Goal: Navigation & Orientation: Find specific page/section

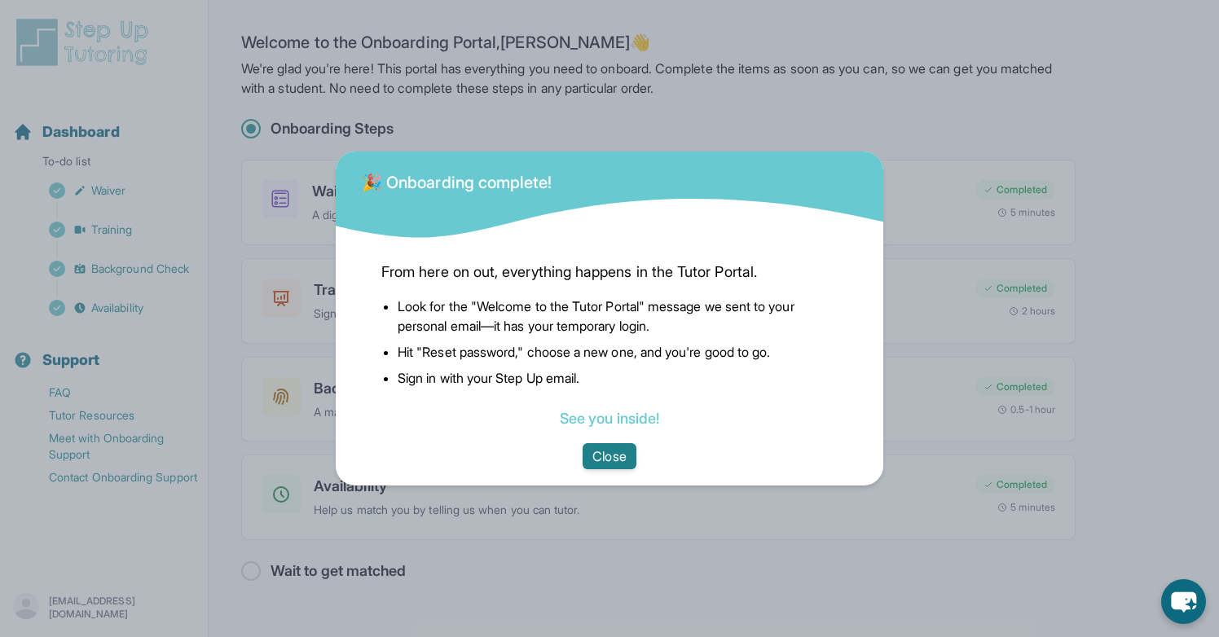
click at [616, 457] on button "Close" at bounding box center [609, 456] width 53 height 26
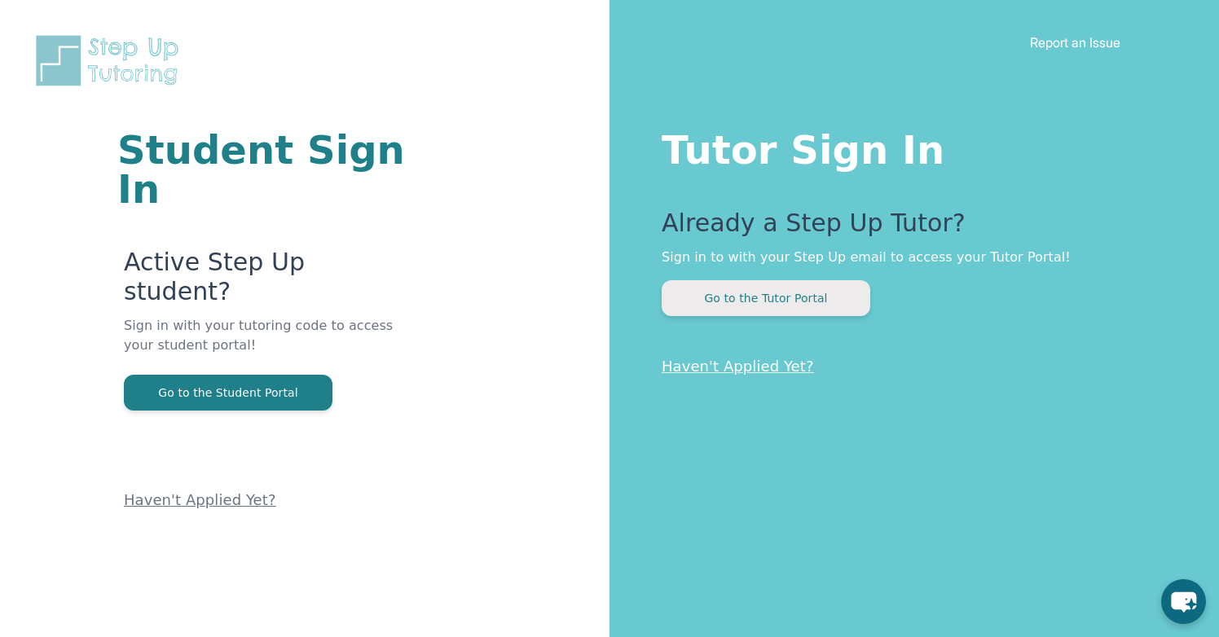
click at [849, 297] on button "Go to the Tutor Portal" at bounding box center [766, 298] width 209 height 36
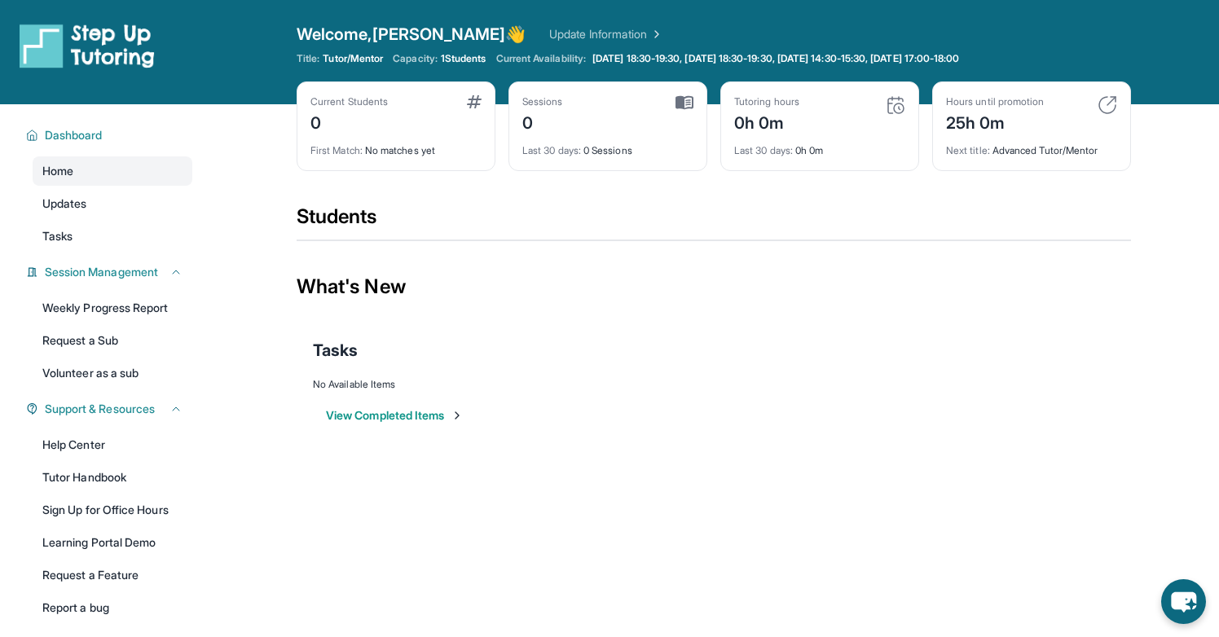
click at [647, 33] on img at bounding box center [655, 34] width 16 height 16
click at [456, 422] on button "View Completed Items" at bounding box center [395, 415] width 138 height 16
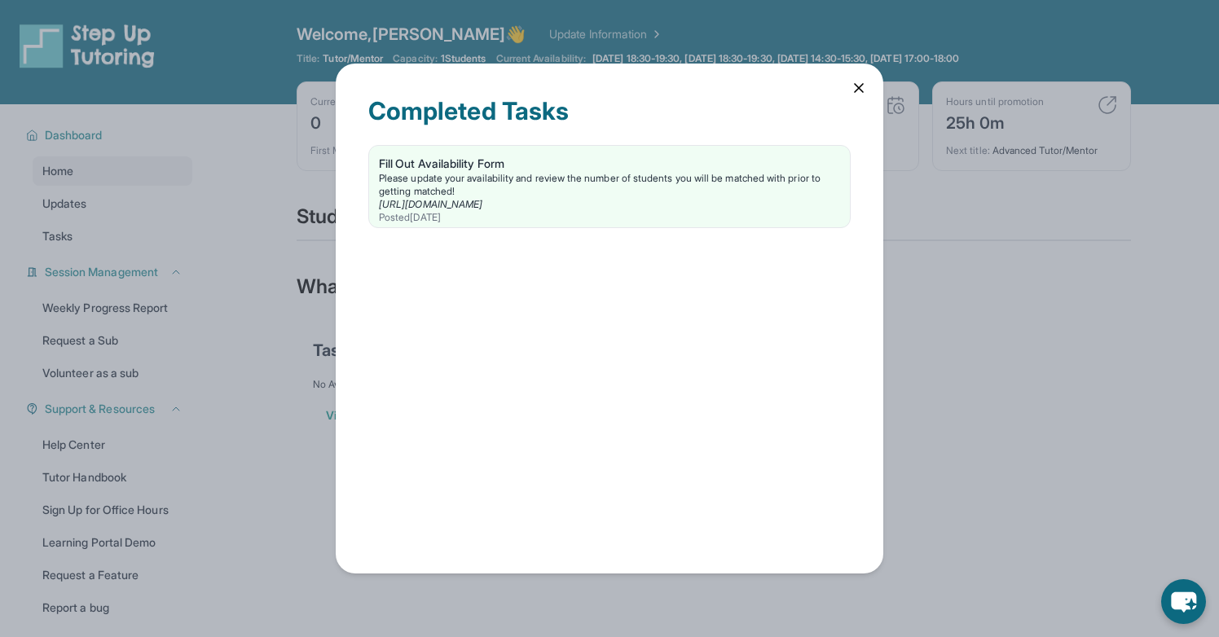
click at [856, 90] on icon at bounding box center [859, 88] width 16 height 16
